Goal: Navigation & Orientation: Find specific page/section

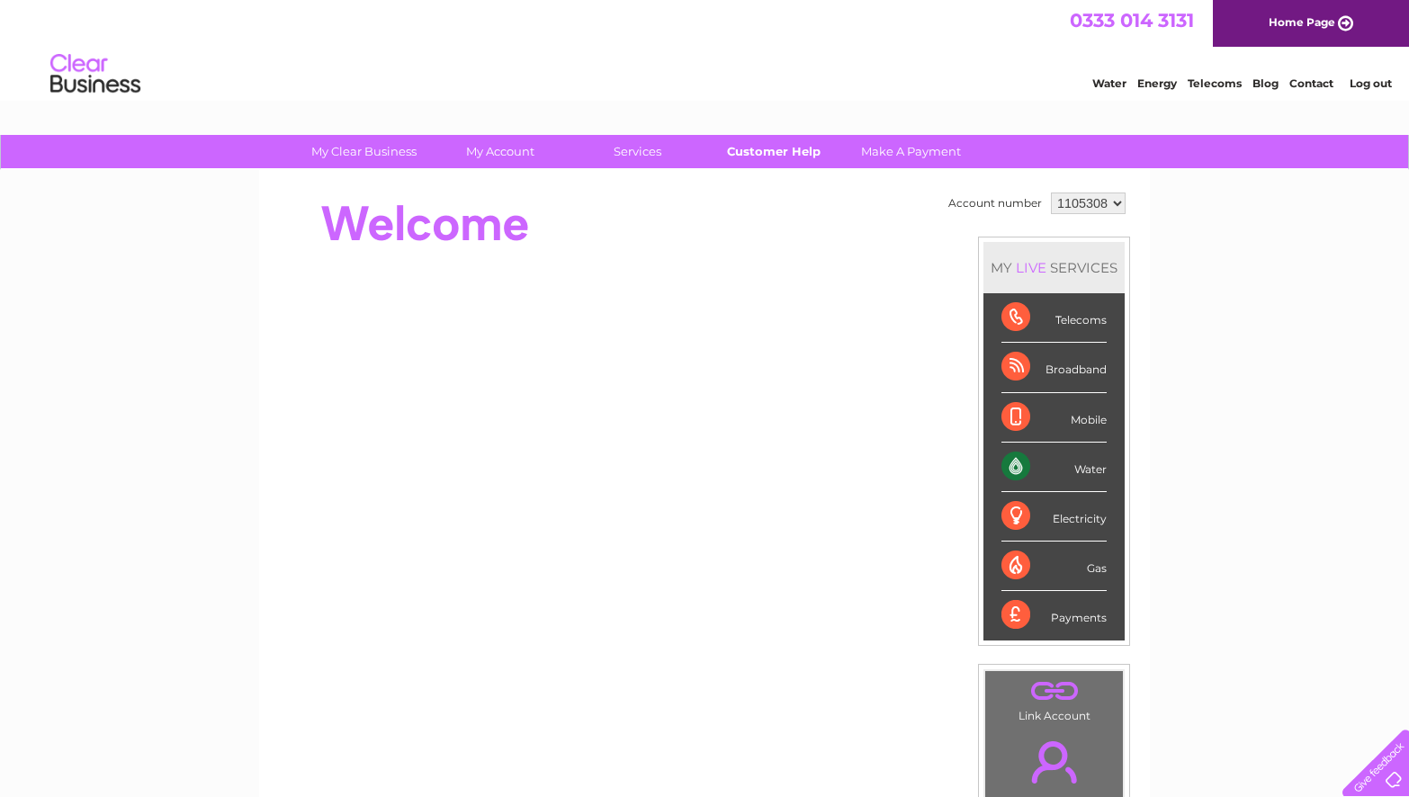
click at [749, 153] on link "Customer Help" at bounding box center [774, 151] width 148 height 33
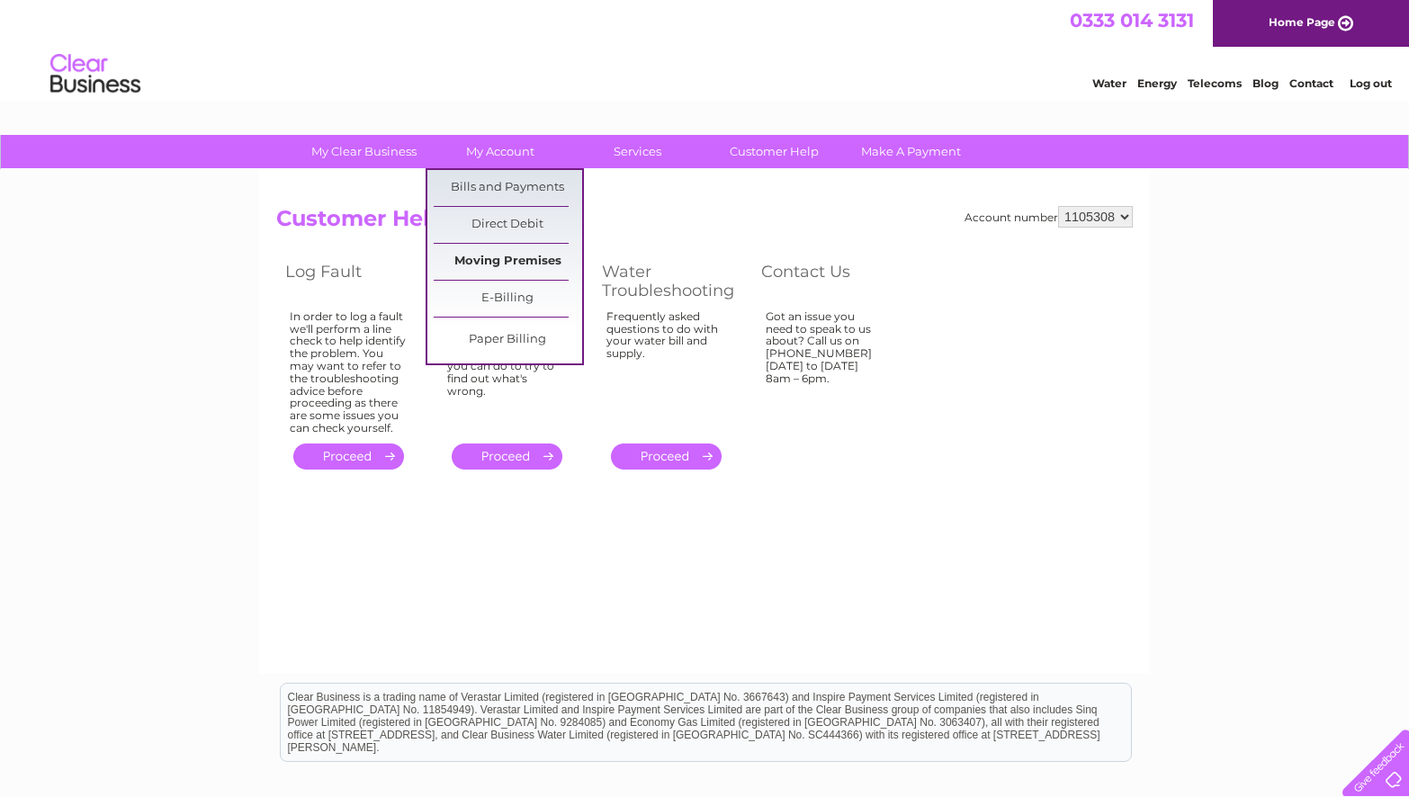
click at [520, 254] on link "Moving Premises" at bounding box center [508, 262] width 148 height 36
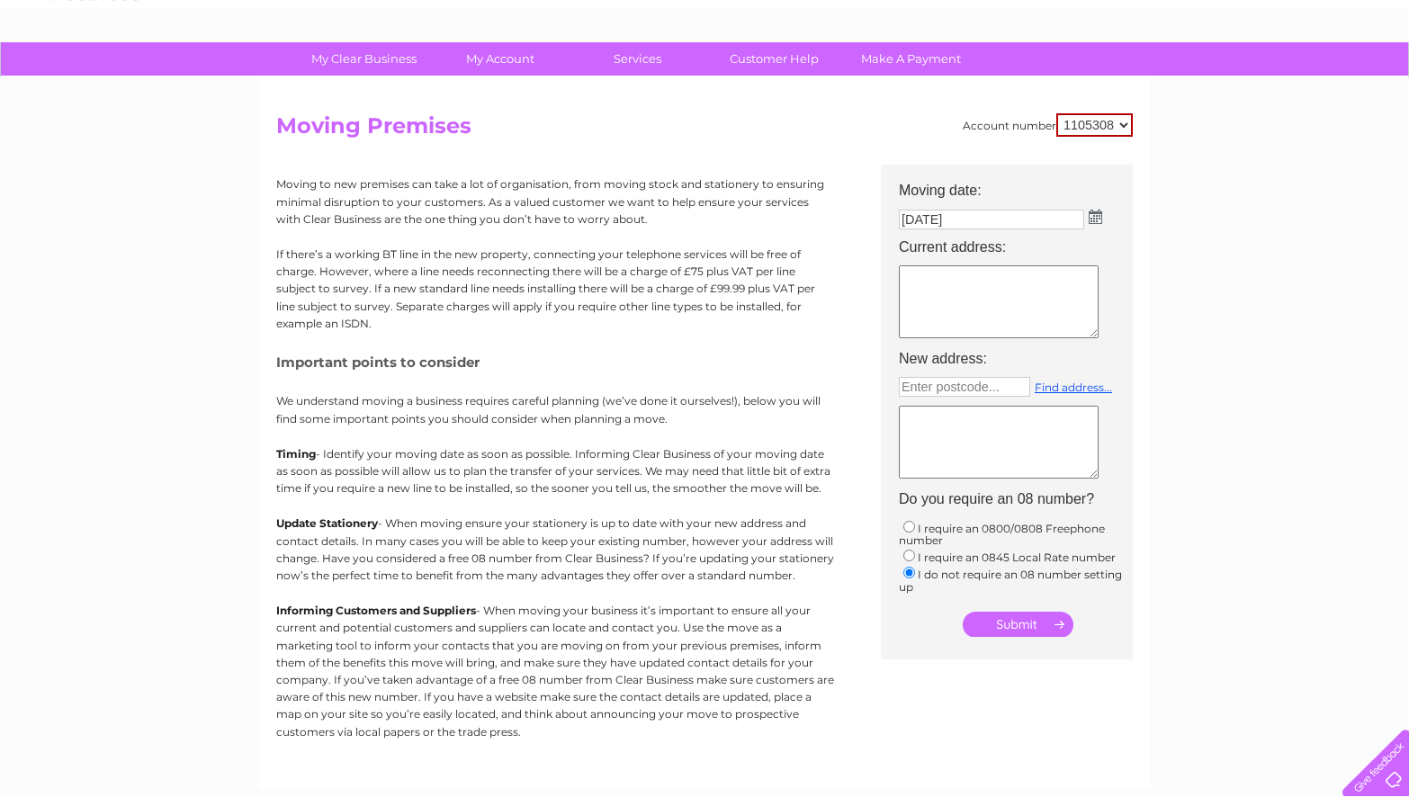
scroll to position [2, 0]
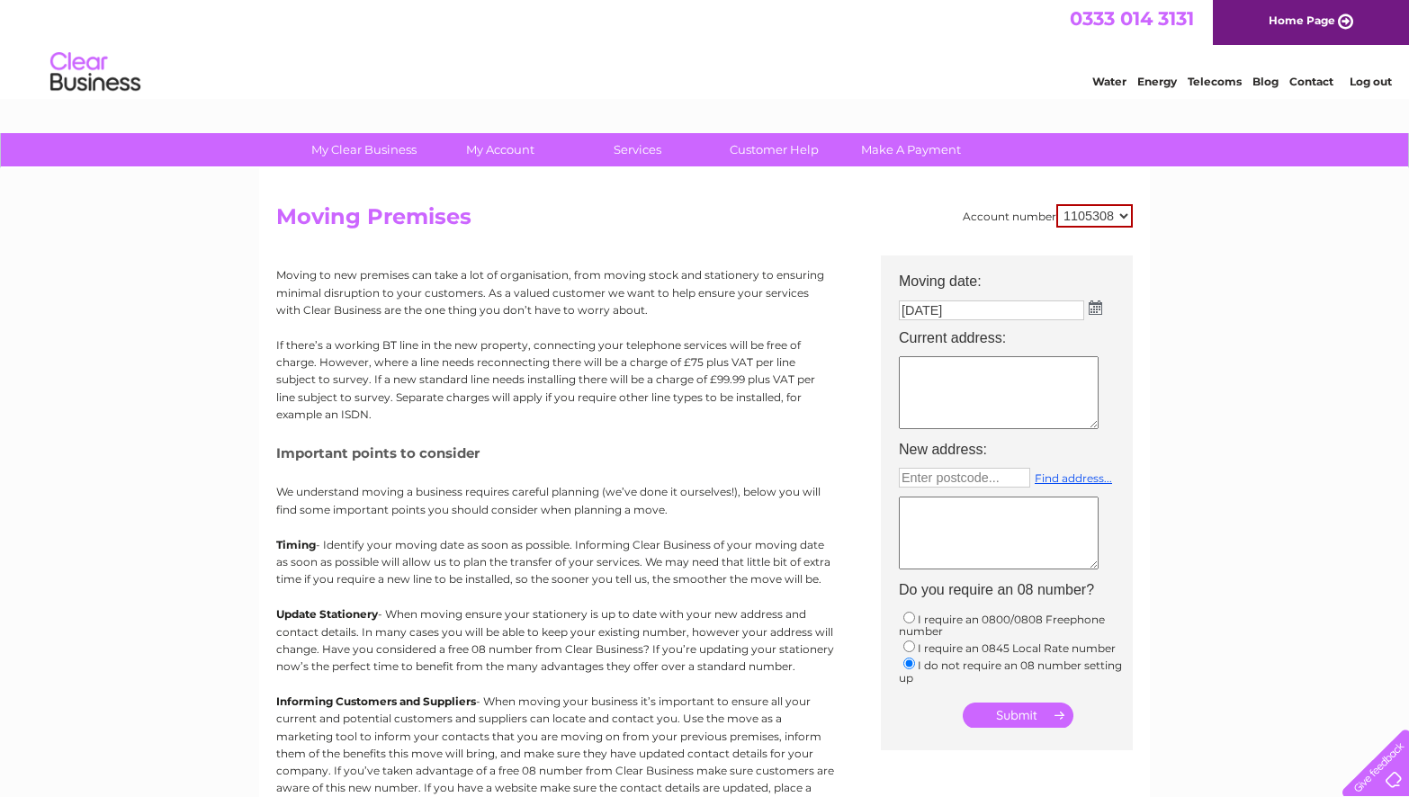
click at [1092, 307] on img at bounding box center [1095, 307] width 13 height 14
click at [919, 338] on div "Prev Next August 2025" at bounding box center [1000, 336] width 196 height 27
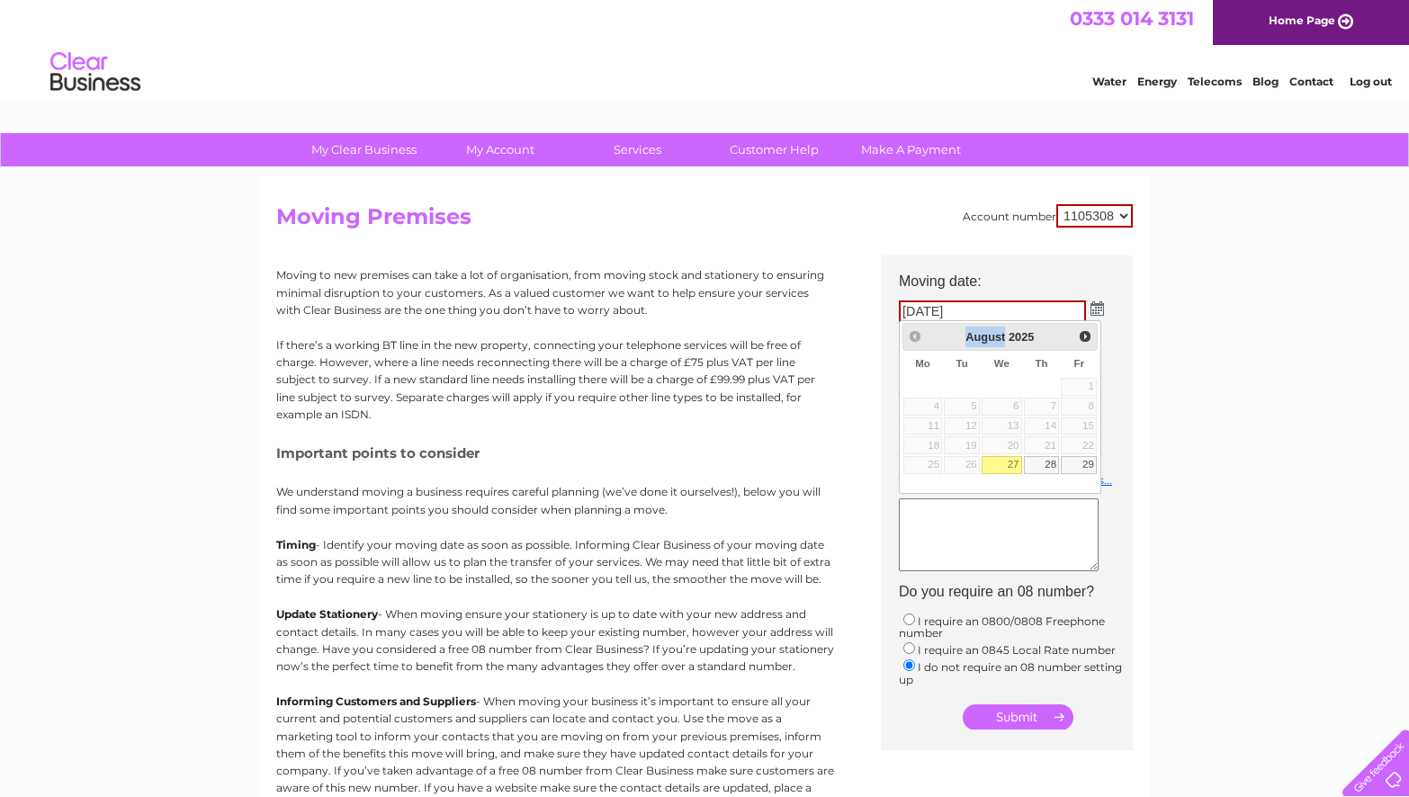
click at [919, 338] on div "Prev Next August 2025" at bounding box center [1000, 336] width 196 height 27
click at [1151, 323] on div "My Clear Business Login Details My Details My Preferences Link Account My Accou…" at bounding box center [704, 660] width 1409 height 1054
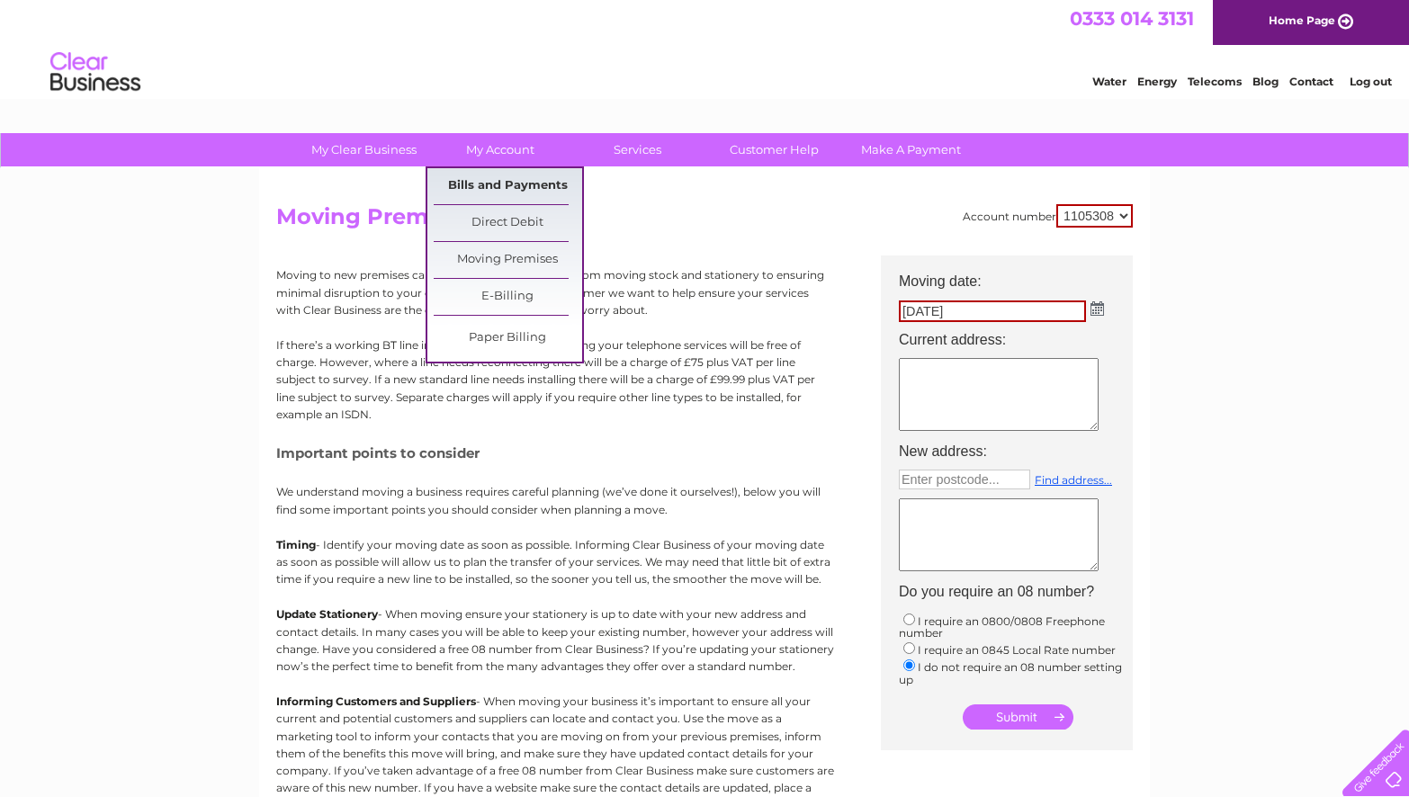
click at [517, 188] on link "Bills and Payments" at bounding box center [508, 186] width 148 height 36
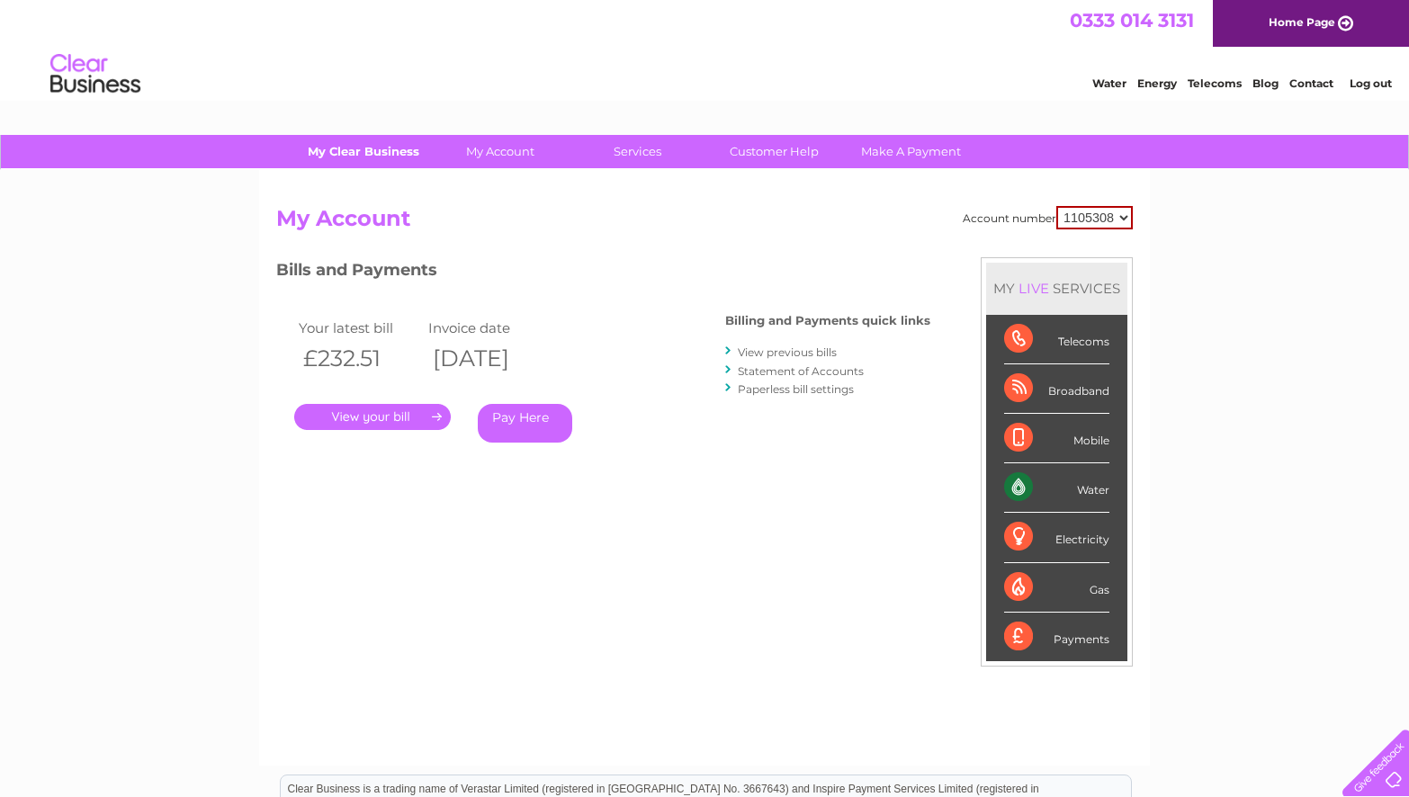
click at [370, 148] on link "My Clear Business" at bounding box center [364, 151] width 148 height 33
